Goal: Information Seeking & Learning: Learn about a topic

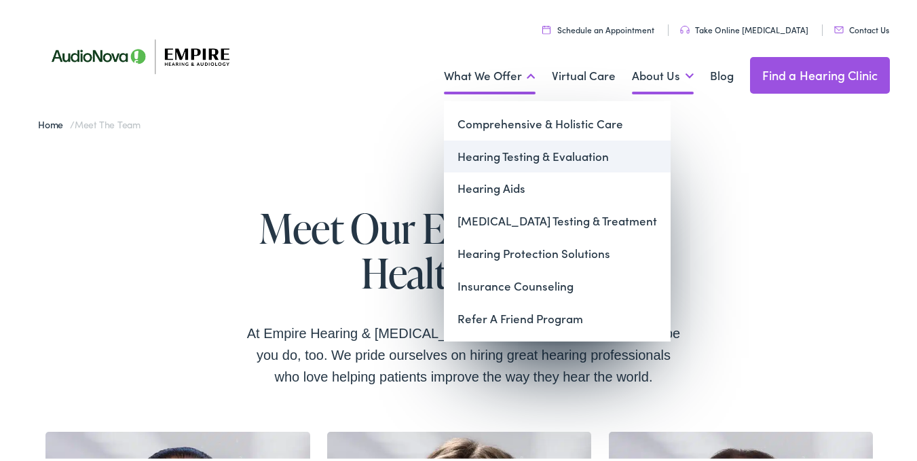
click at [505, 54] on link "What We Offer" at bounding box center [490, 73] width 92 height 50
click at [476, 153] on link "Hearing Testing & Evaluation" at bounding box center [557, 154] width 227 height 33
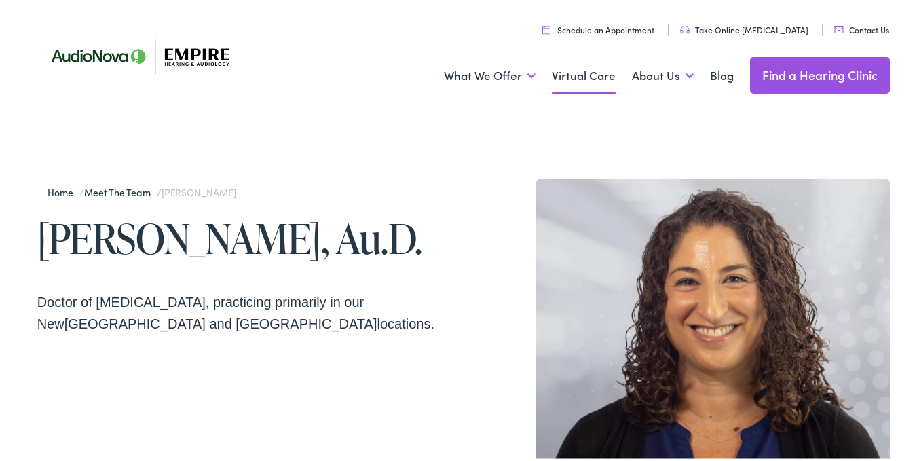
click at [463, 88] on link "Virtual Care" at bounding box center [584, 73] width 64 height 50
